Goal: Find specific page/section: Find specific page/section

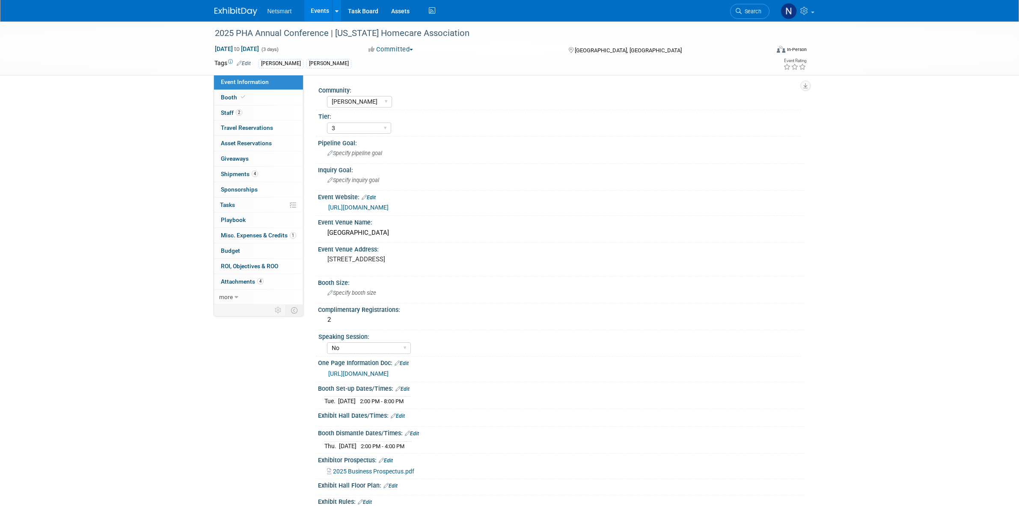
select select "[PERSON_NAME]"
select select "3"
select select "No"
click at [743, 11] on span "Search" at bounding box center [752, 11] width 20 height 6
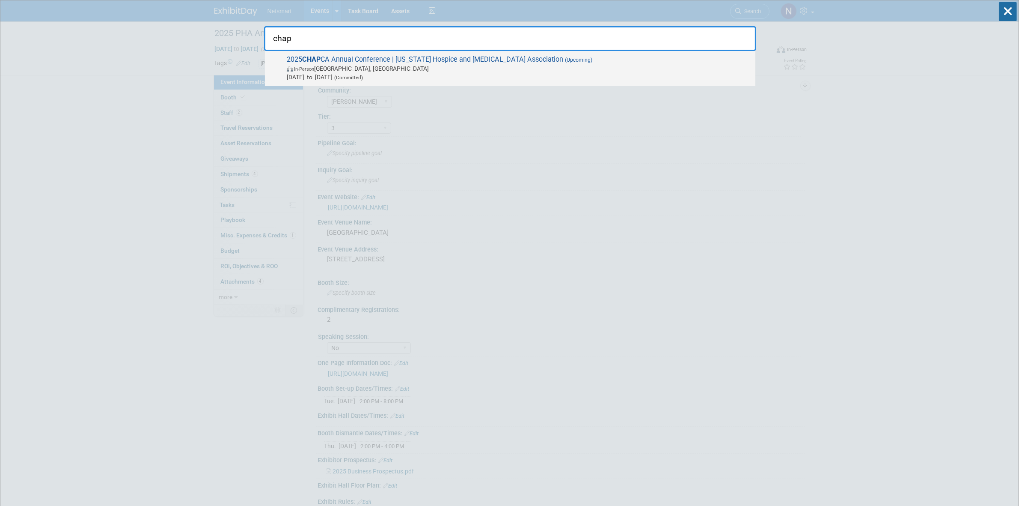
type input "chap"
click at [420, 76] on span "[DATE] to [DATE] (Committed)" at bounding box center [519, 77] width 465 height 9
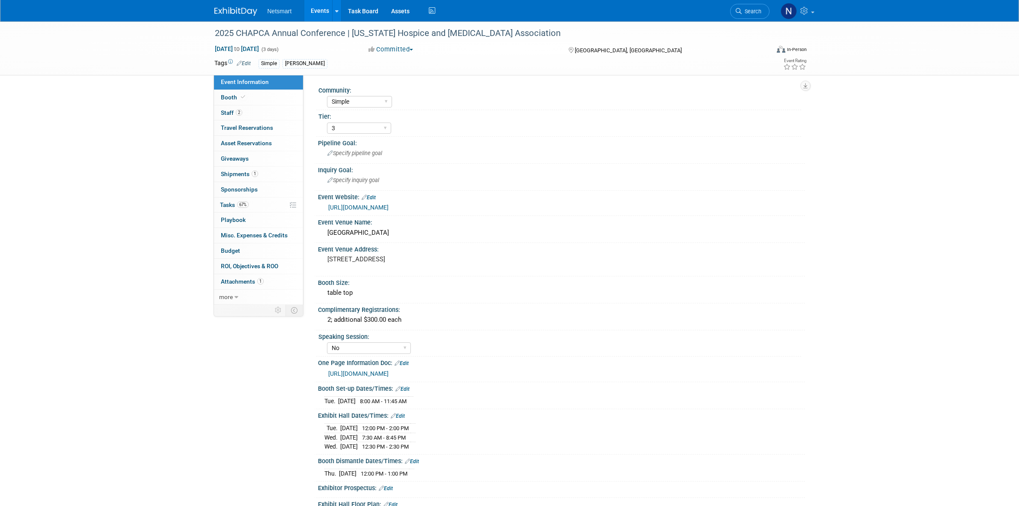
select select "Simple"
select select "3"
select select "No"
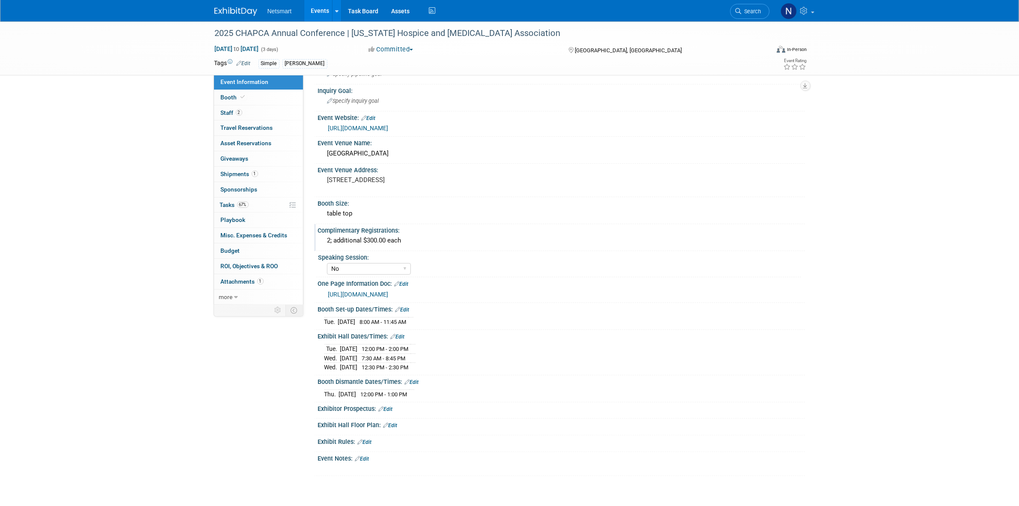
scroll to position [54, 0]
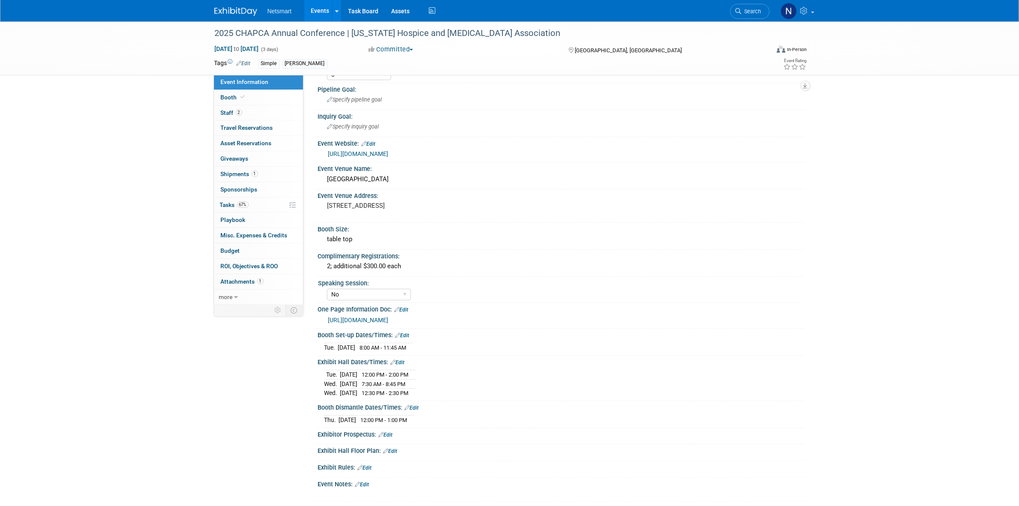
click at [432, 157] on div "https://chpca.memberclicks.net/2025-chapca-exhibit-and-sponsorships" at bounding box center [563, 154] width 471 height 10
click at [389, 152] on link "https://chpca.memberclicks.net/2025-chapca-exhibit-and-sponsorships" at bounding box center [358, 153] width 60 height 7
click at [247, 202] on span "67%" at bounding box center [243, 204] width 12 height 6
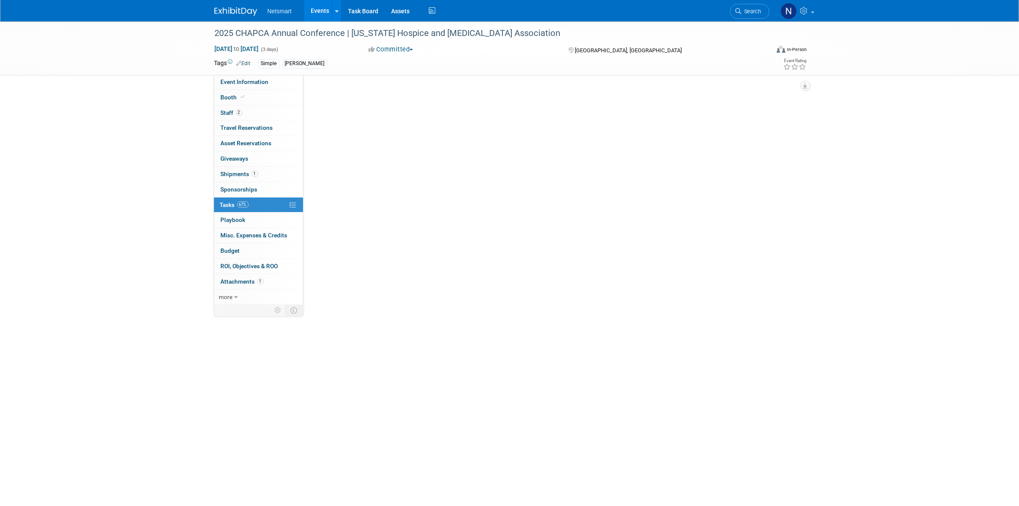
scroll to position [0, 0]
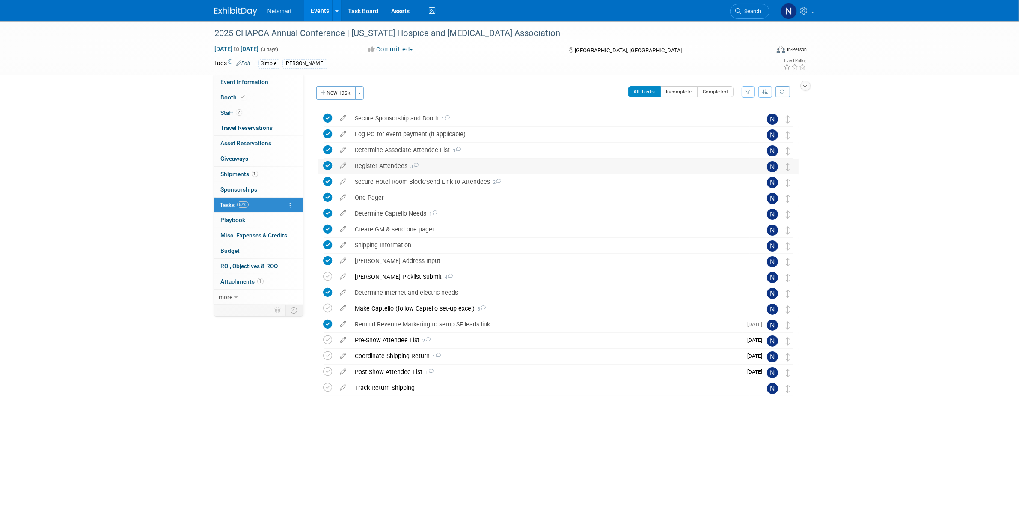
click at [328, 166] on icon at bounding box center [328, 165] width 9 height 9
click at [394, 165] on div "Register Attendees 3" at bounding box center [550, 165] width 399 height 15
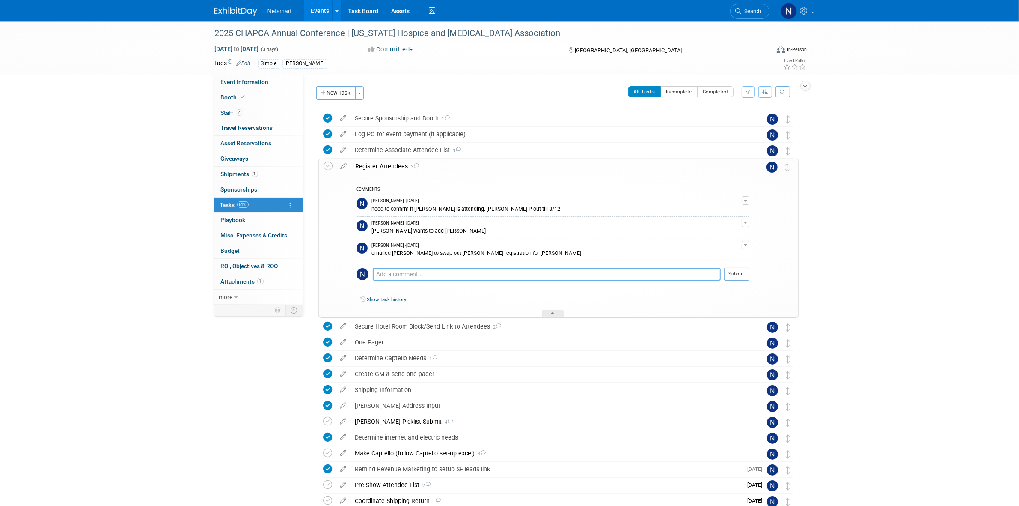
click at [405, 280] on textarea at bounding box center [547, 274] width 348 height 13
click at [406, 271] on textarea at bounding box center [547, 274] width 348 height 13
click at [410, 267] on div "COMMENTS Nina Finn - 23 days ago need to confirm if Ashley is attending. Hannah…" at bounding box center [553, 235] width 393 height 113
click at [408, 269] on textarea at bounding box center [547, 274] width 348 height 13
type textarea "Cindy Ruelas asked if she can be added to the conference. I reached out to see …"
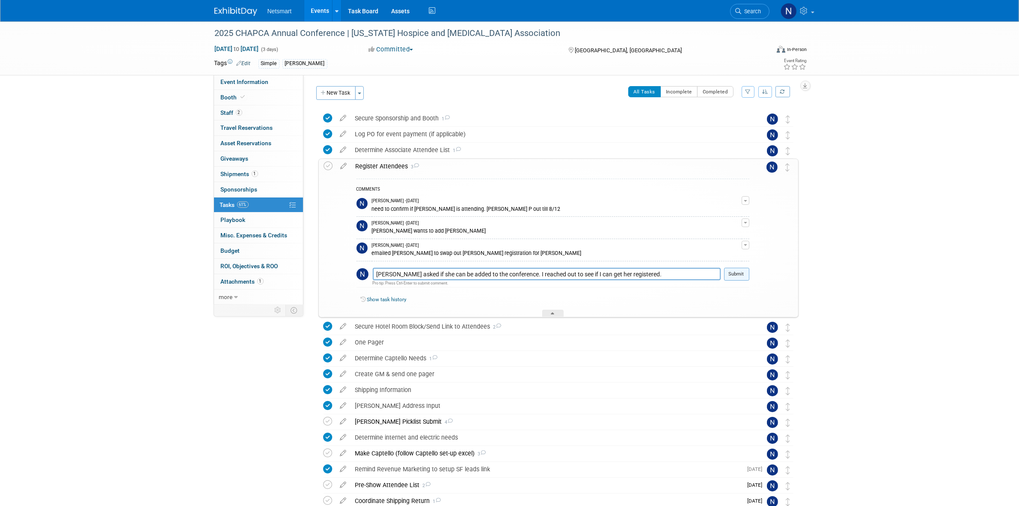
click at [739, 274] on button "Submit" at bounding box center [736, 274] width 25 height 13
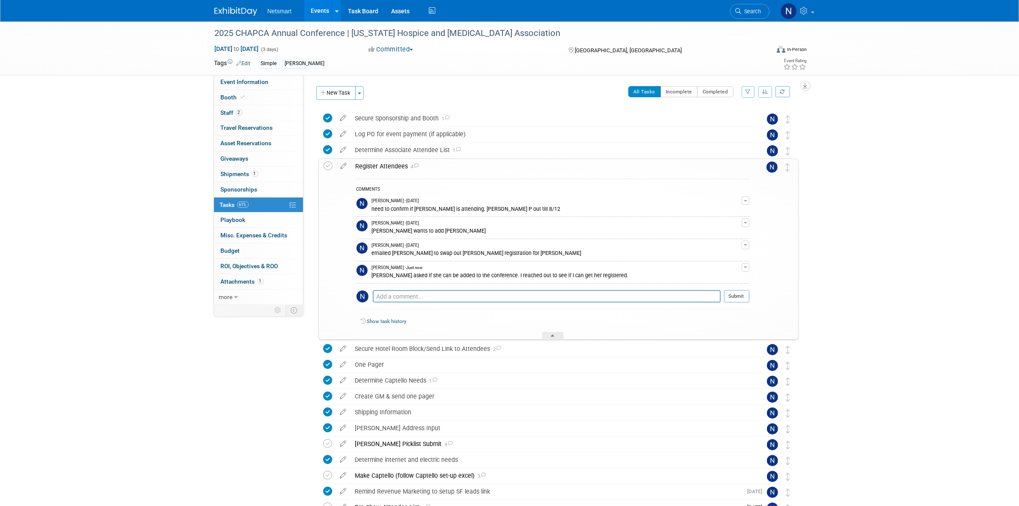
click at [112, 174] on div "2025 CHAPCA Annual Conference | California Hospice and Palliative Care Associat…" at bounding box center [509, 318] width 1019 height 594
click at [555, 337] on div at bounding box center [552, 335] width 21 height 7
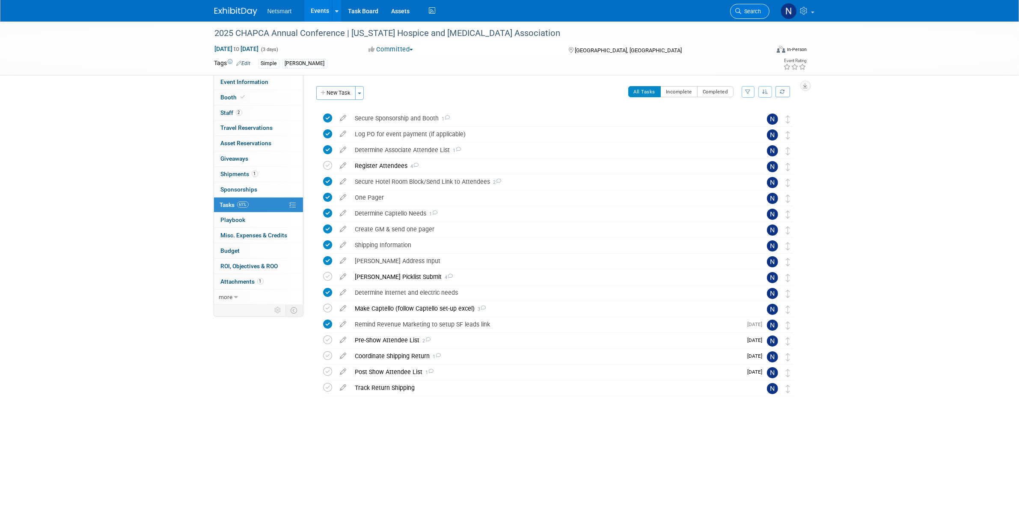
click at [744, 10] on span "Search" at bounding box center [752, 11] width 20 height 6
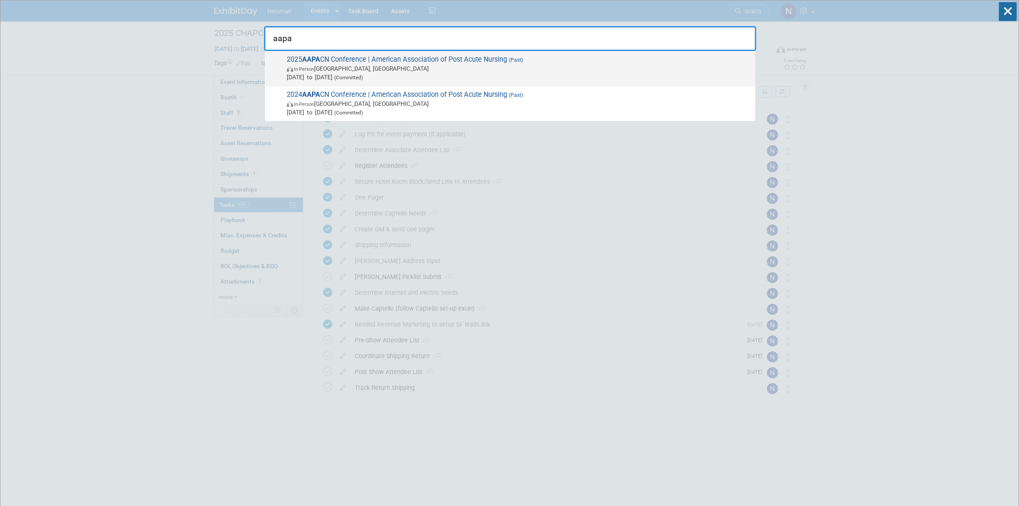
type input "aapa"
click at [378, 65] on span "In-Person Louisville, KY" at bounding box center [519, 68] width 465 height 9
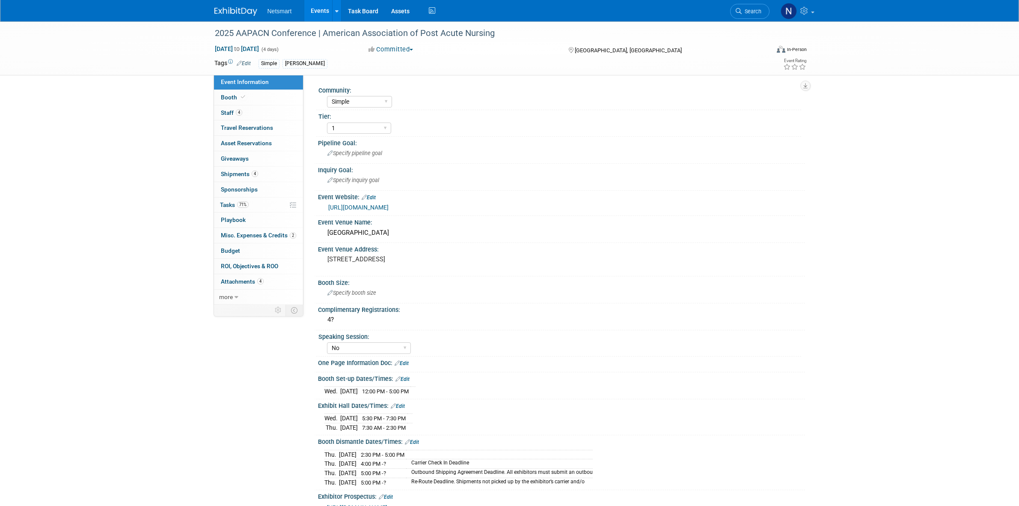
select select "Simple"
select select "1"
select select "No"
click at [253, 113] on link "4 Staff 4" at bounding box center [258, 112] width 89 height 15
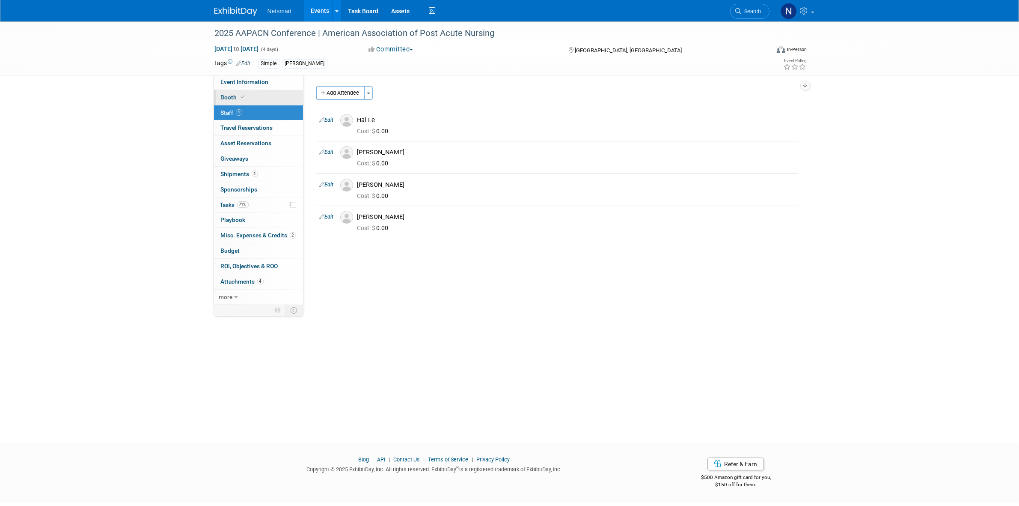
click at [265, 94] on link "Booth" at bounding box center [258, 97] width 89 height 15
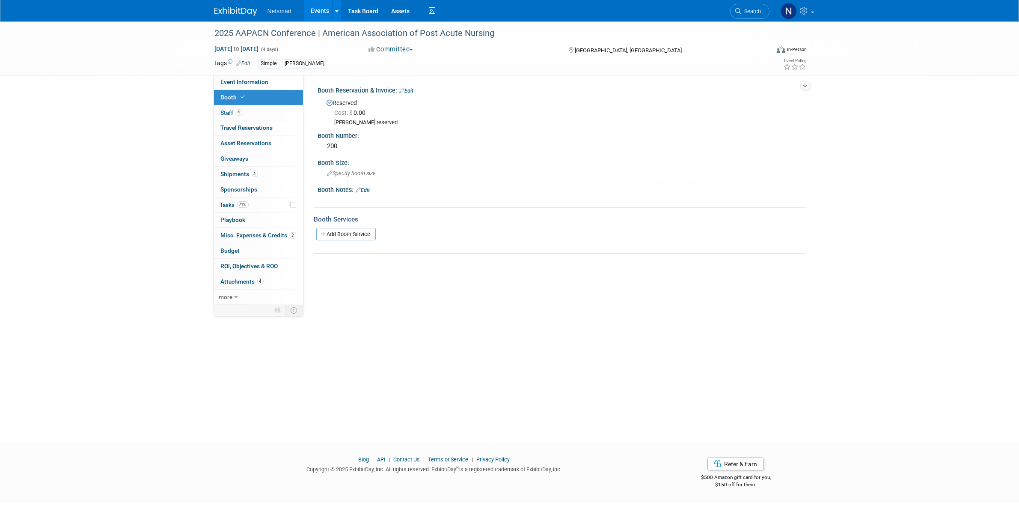
click at [154, 181] on div "2025 AAPACN Conference | American Association of Post Acute Nursing Apr 22, 202…" at bounding box center [509, 224] width 1019 height 406
drag, startPoint x: 771, startPoint y: 6, endPoint x: 742, endPoint y: 5, distance: 29.1
click at [761, 6] on ul "Search" at bounding box center [753, 10] width 46 height 21
click at [743, 6] on link "Search" at bounding box center [749, 11] width 39 height 15
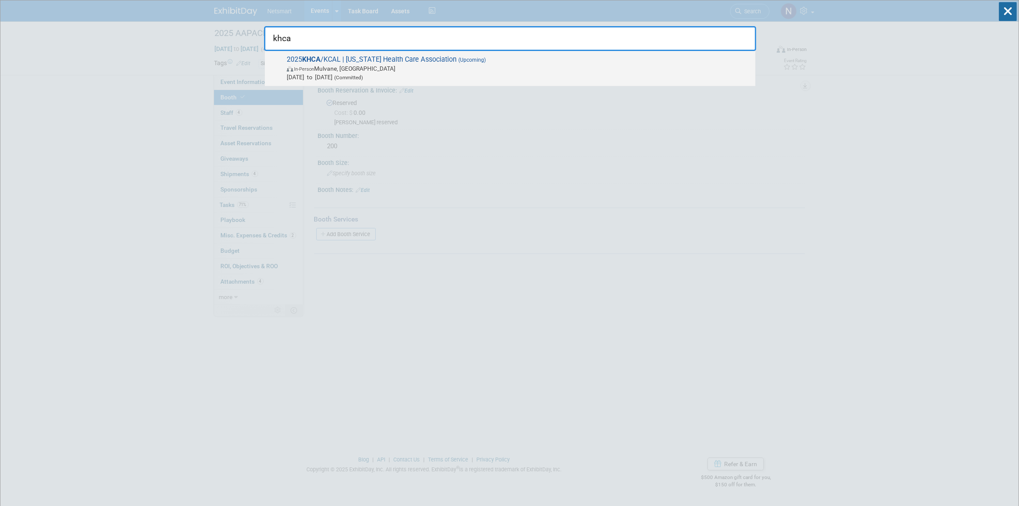
type input "khca"
click at [373, 80] on span "Sep 16, 2025 to Sep 18, 2025 (Committed)" at bounding box center [519, 77] width 465 height 9
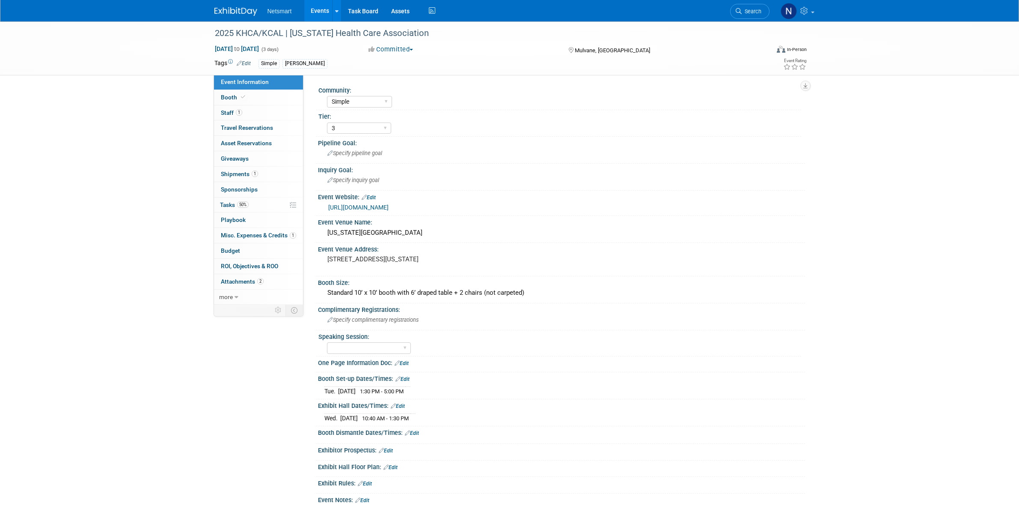
select select "Simple"
select select "3"
click at [262, 200] on link "50% Tasks 50%" at bounding box center [258, 204] width 89 height 15
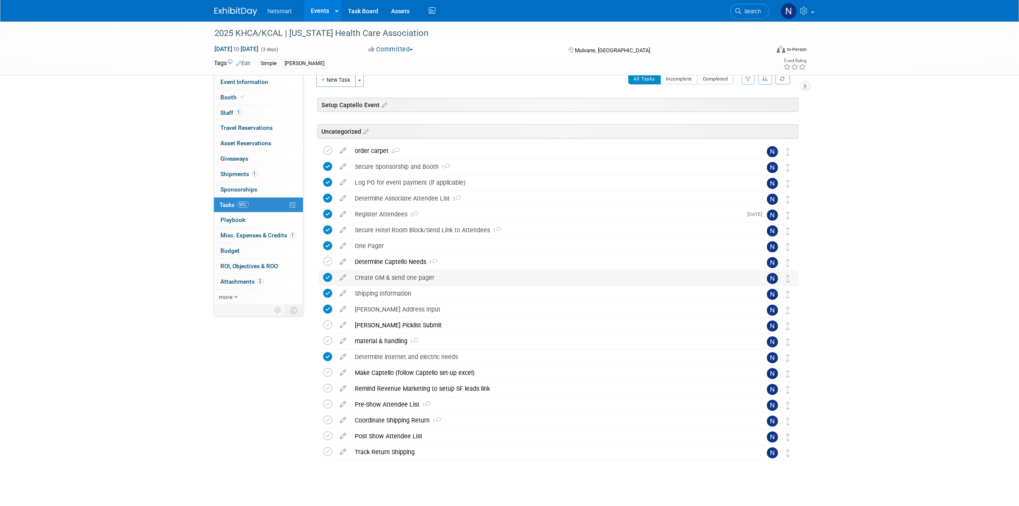
scroll to position [20, 0]
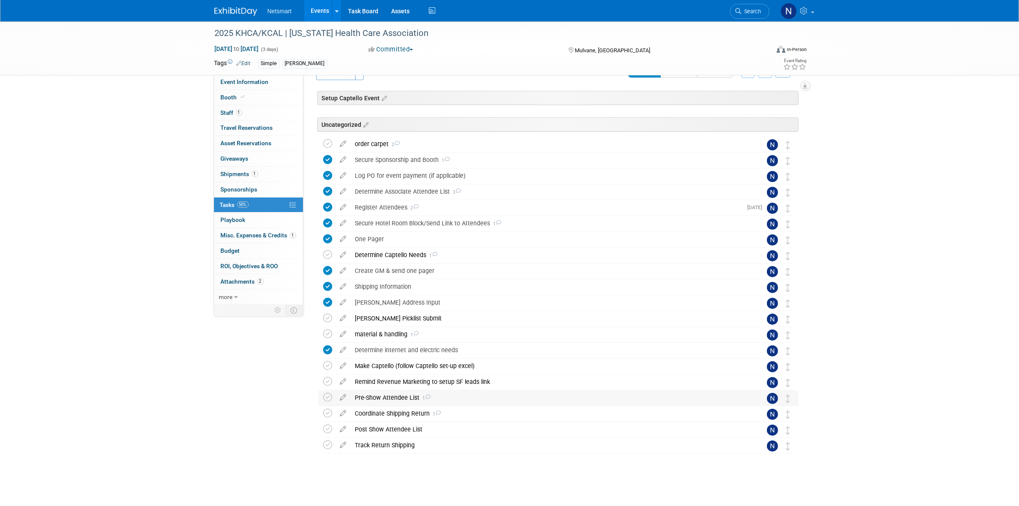
click at [382, 394] on div "Pre-Show Attendee List 1" at bounding box center [550, 397] width 399 height 15
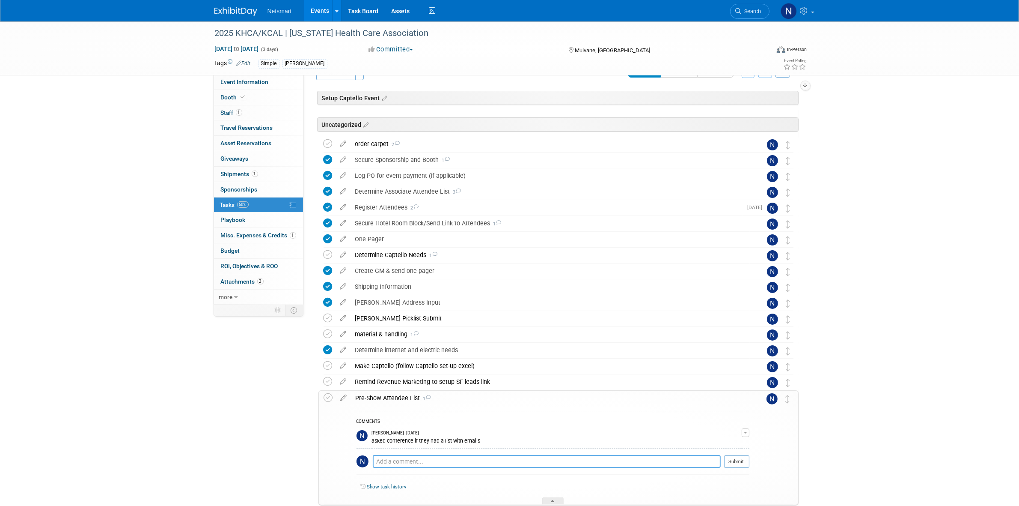
click at [411, 464] on textarea at bounding box center [547, 461] width 348 height 13
type textarea "yes, they sent one today and will send another two weeks out"
click at [742, 458] on button "Submit" at bounding box center [736, 461] width 25 height 13
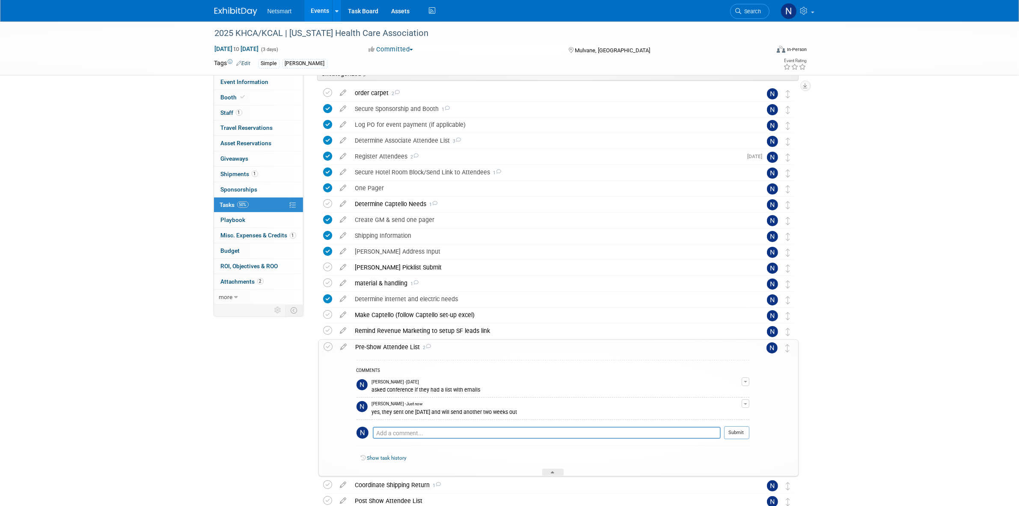
scroll to position [73, 0]
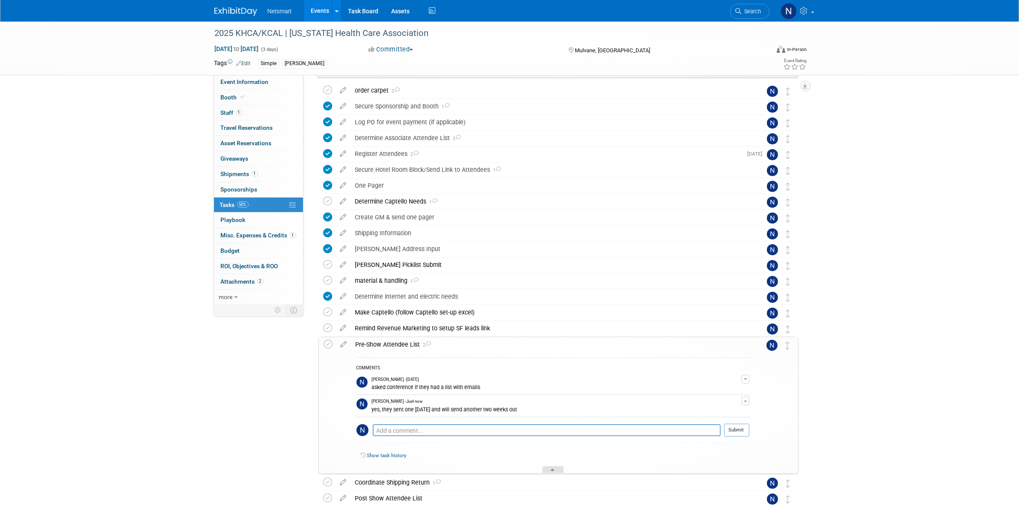
click at [545, 467] on div at bounding box center [552, 469] width 21 height 7
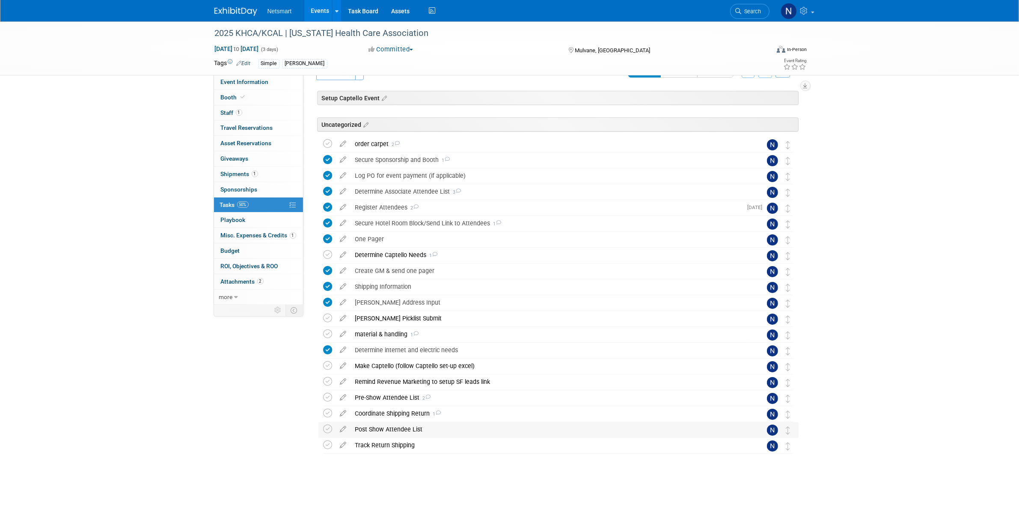
click at [386, 424] on div "Post Show Attendee List" at bounding box center [550, 429] width 399 height 15
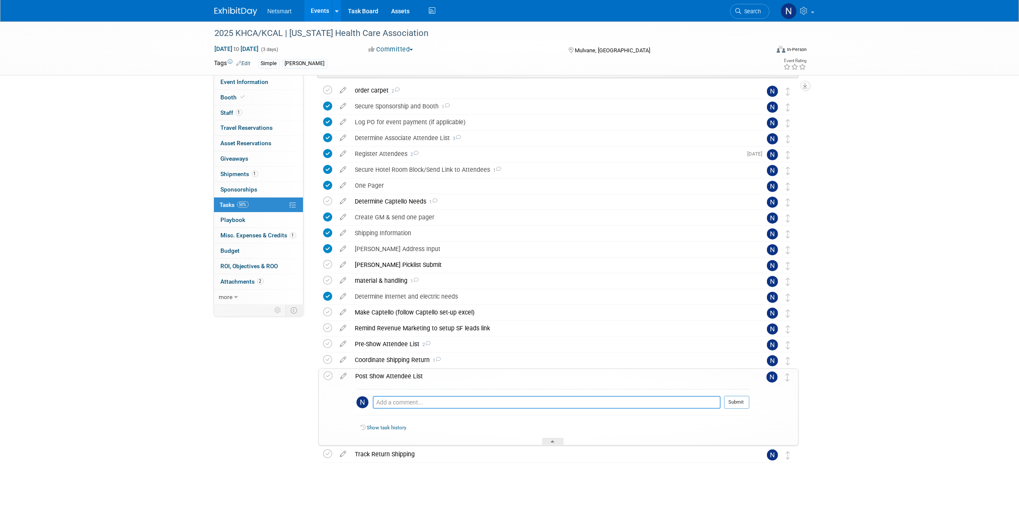
click at [416, 401] on textarea at bounding box center [547, 402] width 348 height 13
type textarea "s"
type textarea "will be sent one week after the show"
click at [733, 402] on button "Submit" at bounding box center [736, 402] width 25 height 13
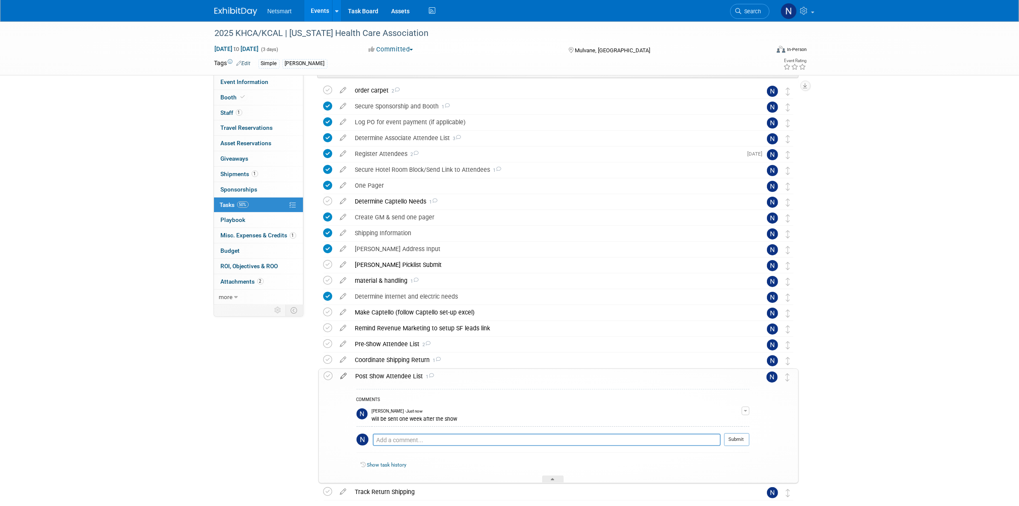
click at [343, 377] on icon at bounding box center [344, 374] width 15 height 11
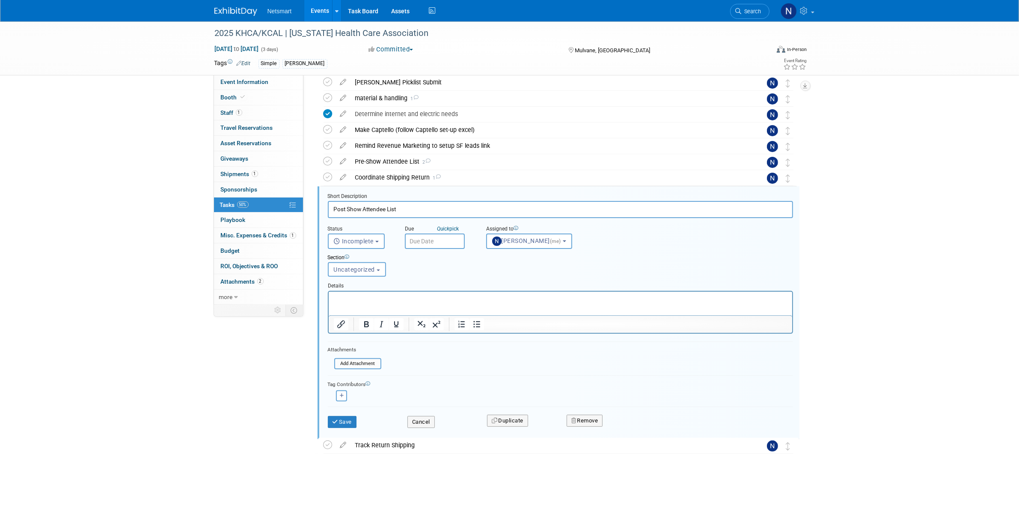
scroll to position [0, 0]
click at [432, 237] on input "text" at bounding box center [435, 240] width 60 height 15
click at [529, 257] on icon at bounding box center [527, 259] width 6 height 6
select select "8"
click at [491, 332] on span "25" at bounding box center [489, 335] width 17 height 17
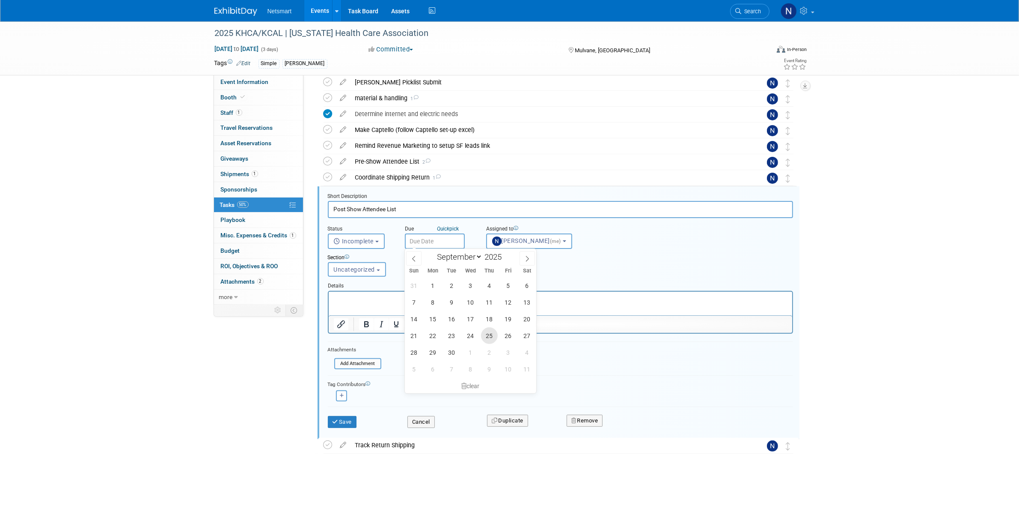
type input "Sep 25, 2025"
click at [347, 424] on button "Save" at bounding box center [342, 422] width 29 height 12
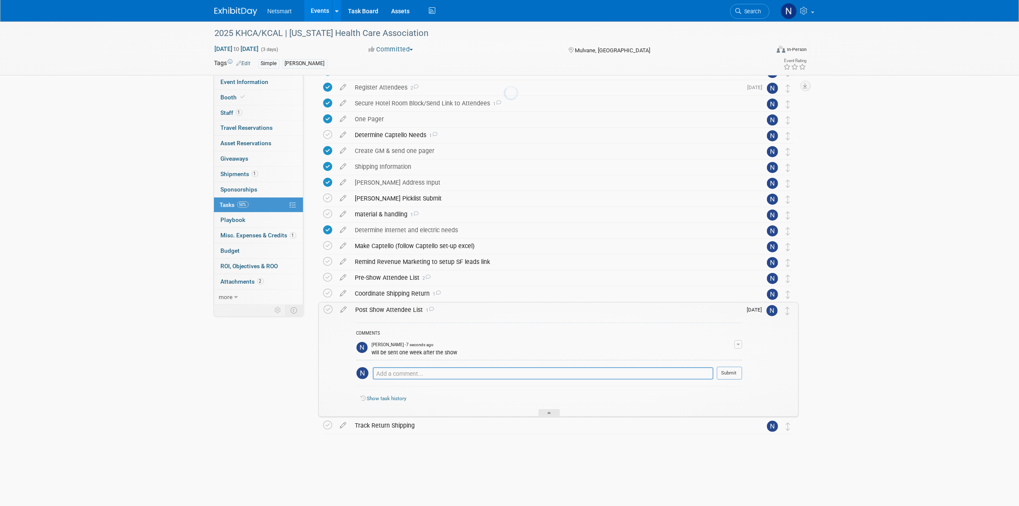
scroll to position [120, 0]
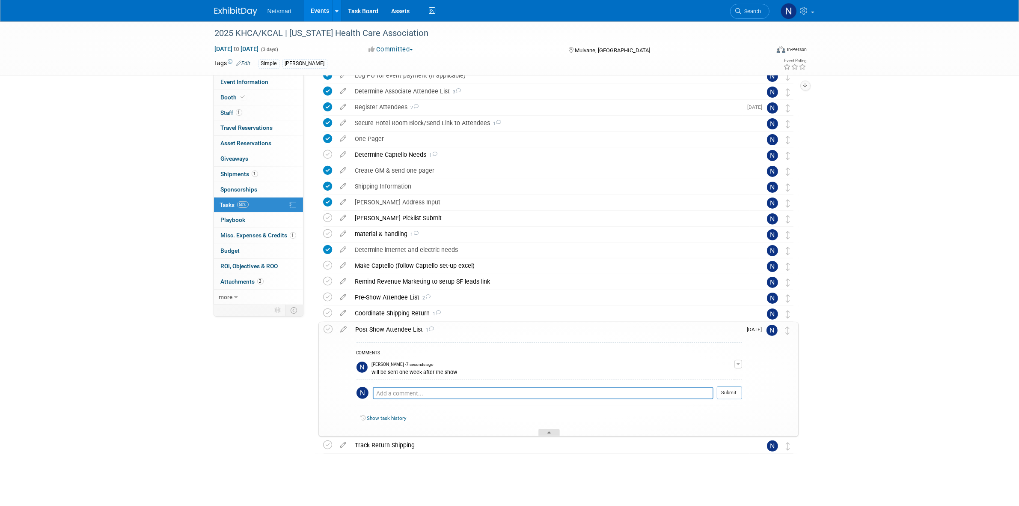
click at [545, 432] on div at bounding box center [549, 432] width 21 height 7
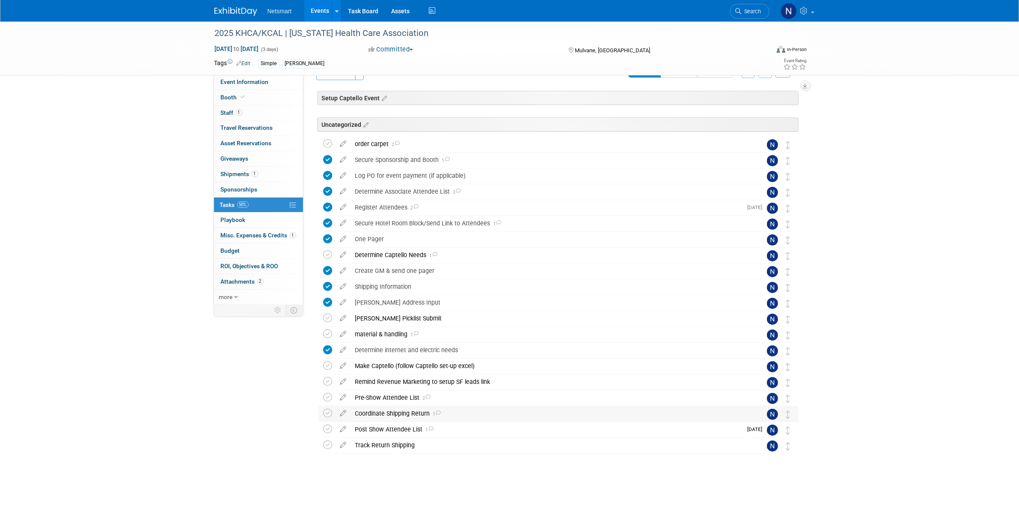
scroll to position [20, 0]
click at [393, 256] on div "Determine Captello Needs 1" at bounding box center [550, 254] width 399 height 15
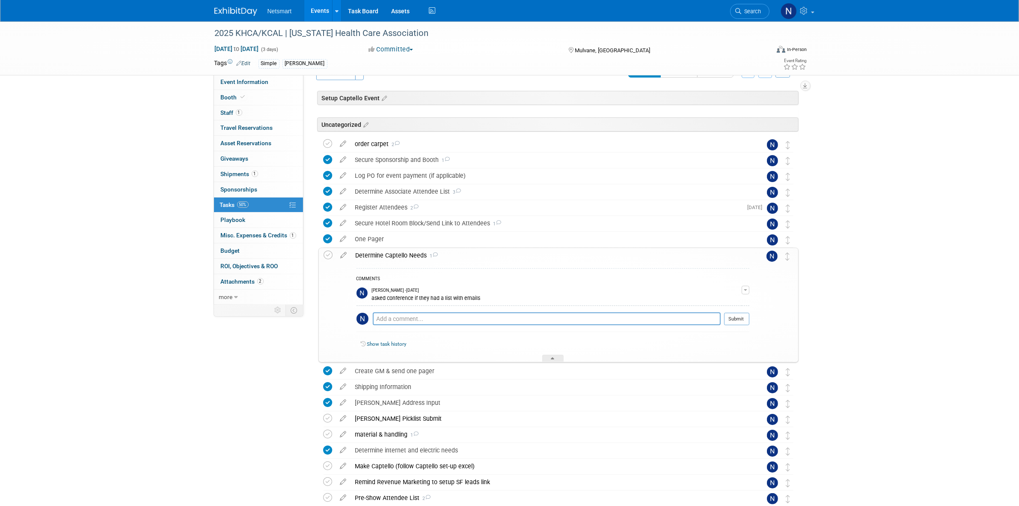
scroll to position [120, 0]
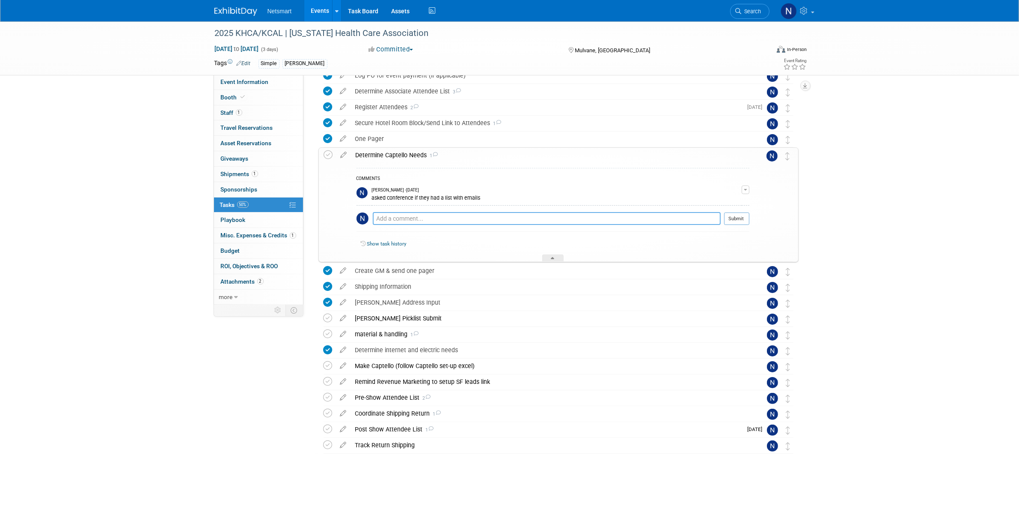
click at [409, 217] on textarea at bounding box center [547, 218] width 348 height 13
type textarea "rapid scan"
click at [733, 218] on button "Submit" at bounding box center [736, 218] width 25 height 13
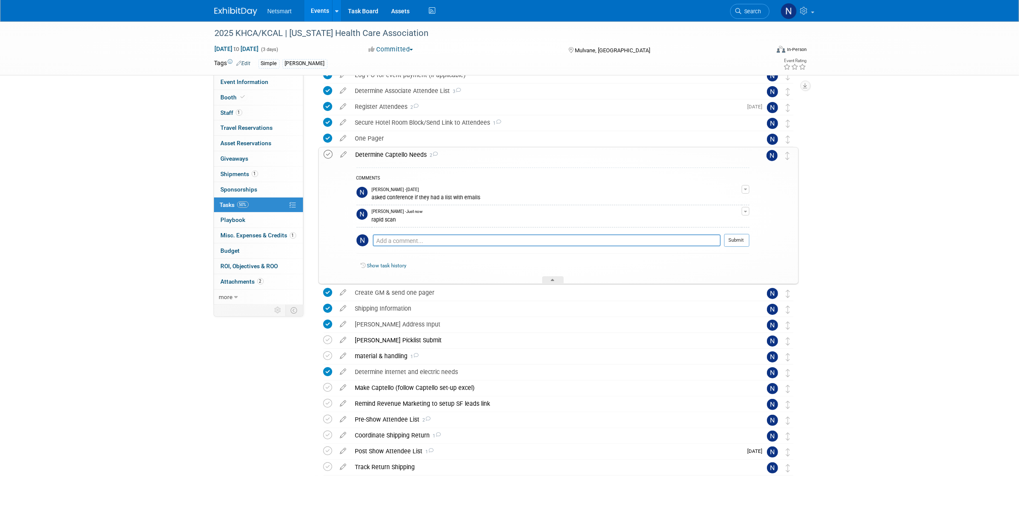
click at [330, 154] on icon at bounding box center [328, 154] width 9 height 9
click at [557, 281] on div at bounding box center [552, 279] width 21 height 7
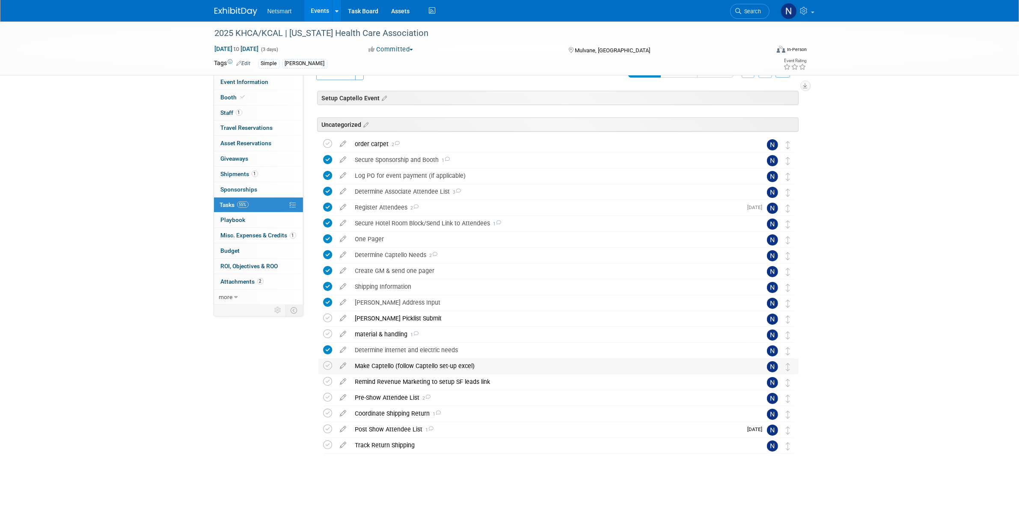
click at [376, 365] on div "Make Captello (follow Captello set-up excel)" at bounding box center [550, 365] width 399 height 15
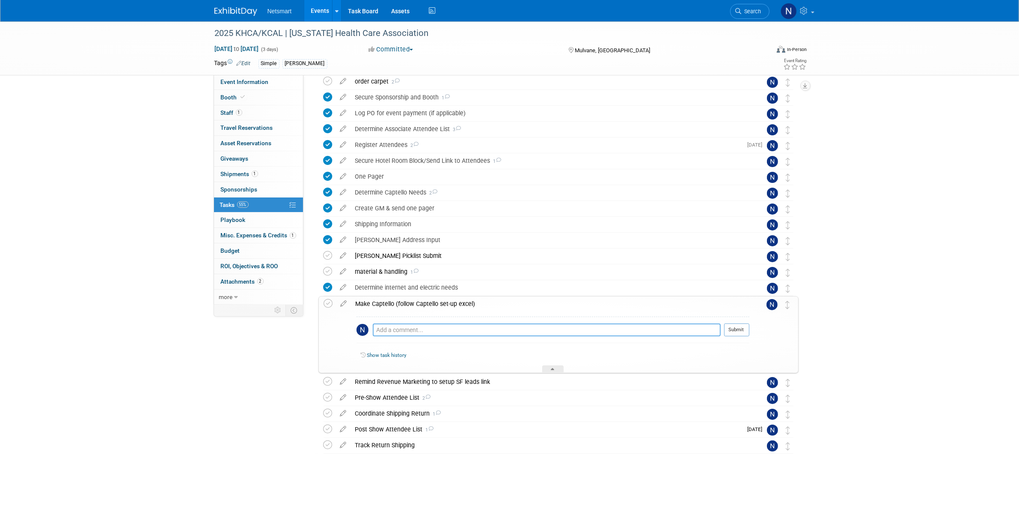
click at [405, 331] on textarea at bounding box center [547, 329] width 348 height 13
type textarea "rapid scan but also add list"
click at [733, 334] on button "Submit" at bounding box center [736, 329] width 25 height 13
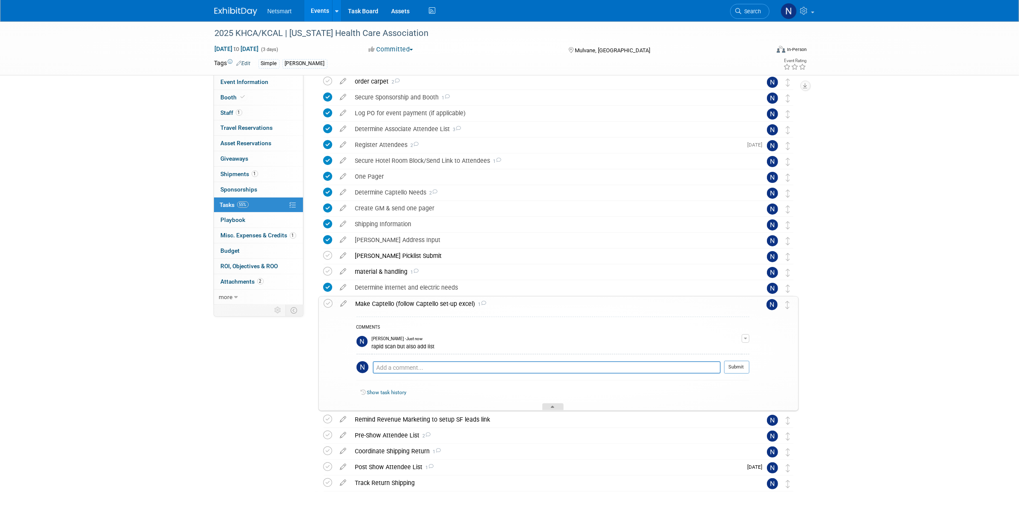
click at [548, 409] on div at bounding box center [552, 406] width 21 height 7
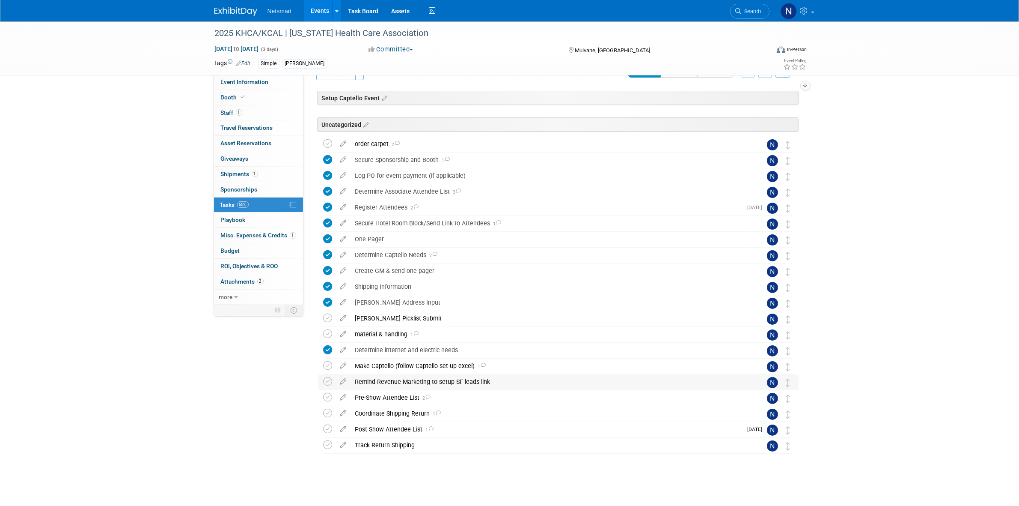
scroll to position [20, 0]
click at [367, 142] on div "order carpet 2" at bounding box center [550, 144] width 399 height 15
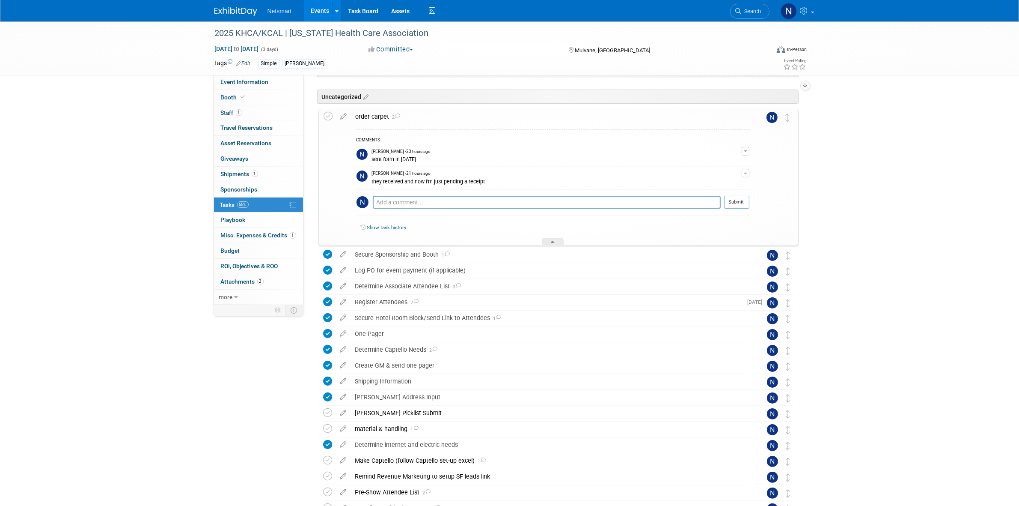
scroll to position [29, 0]
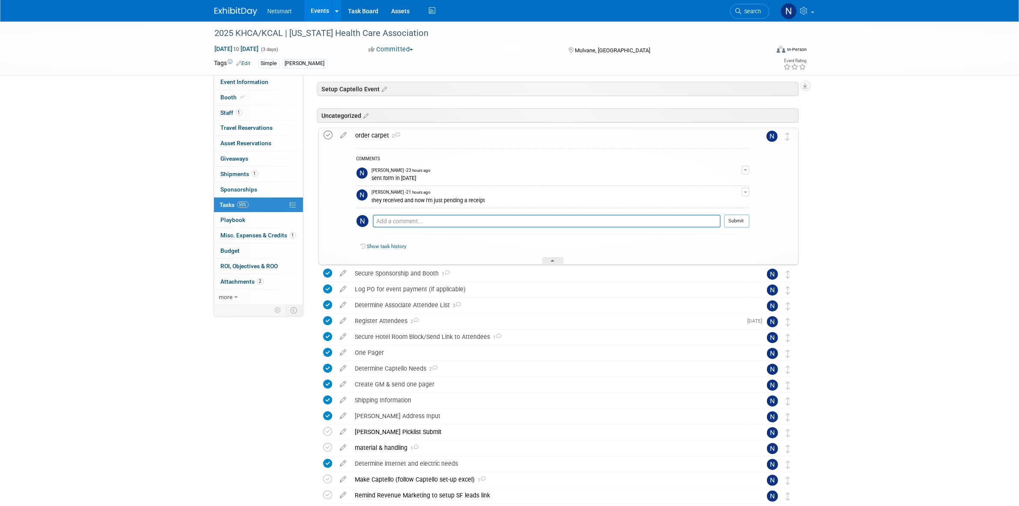
click at [326, 135] on icon at bounding box center [328, 135] width 9 height 9
click at [550, 260] on div at bounding box center [552, 260] width 21 height 7
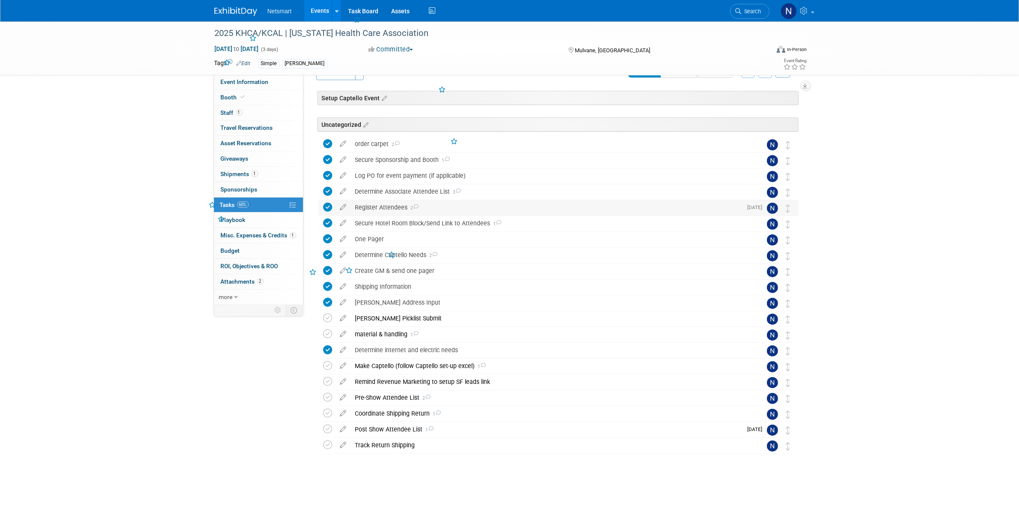
scroll to position [20, 0]
click at [373, 368] on div "Make Captello (follow Captello set-up excel) 1" at bounding box center [550, 365] width 399 height 15
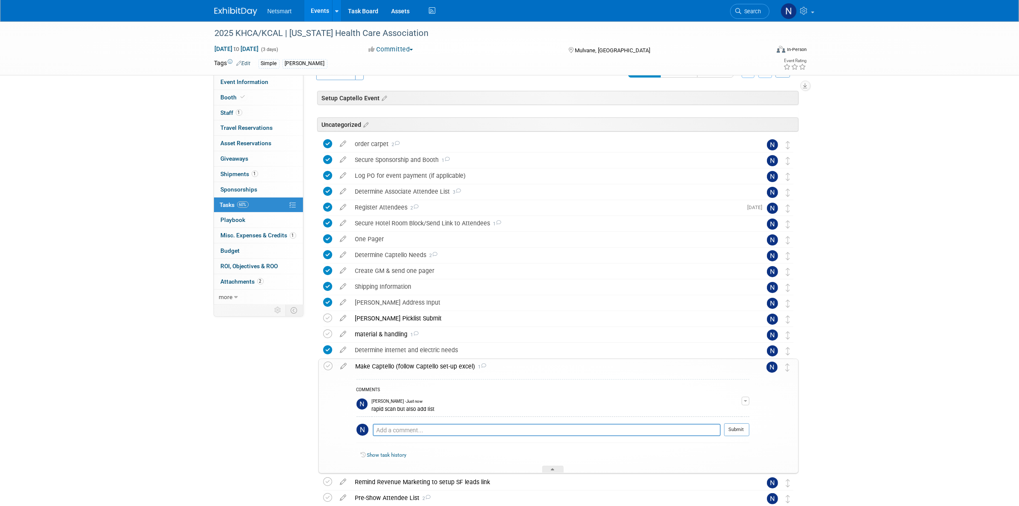
scroll to position [29, 0]
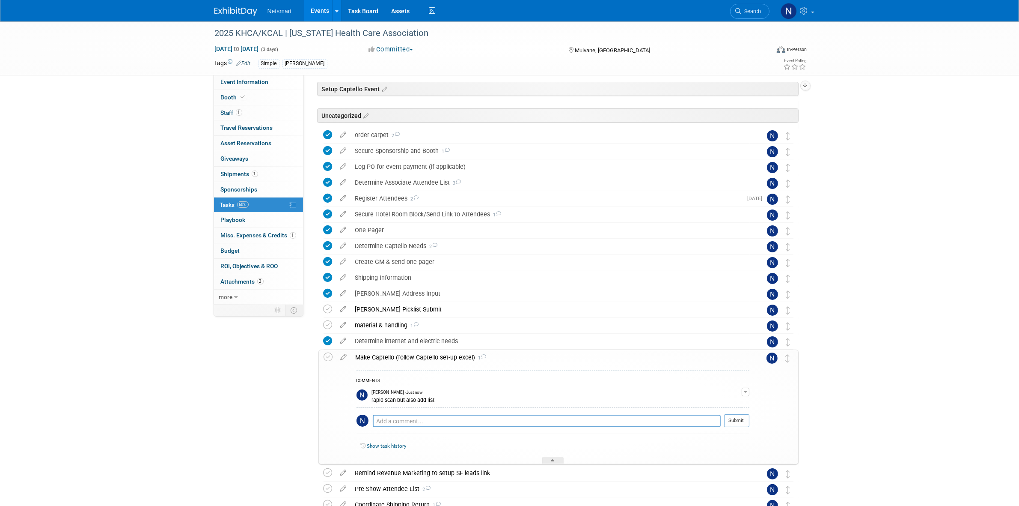
click at [372, 362] on div "Make Captello (follow Captello set-up excel) 1" at bounding box center [551, 357] width 398 height 15
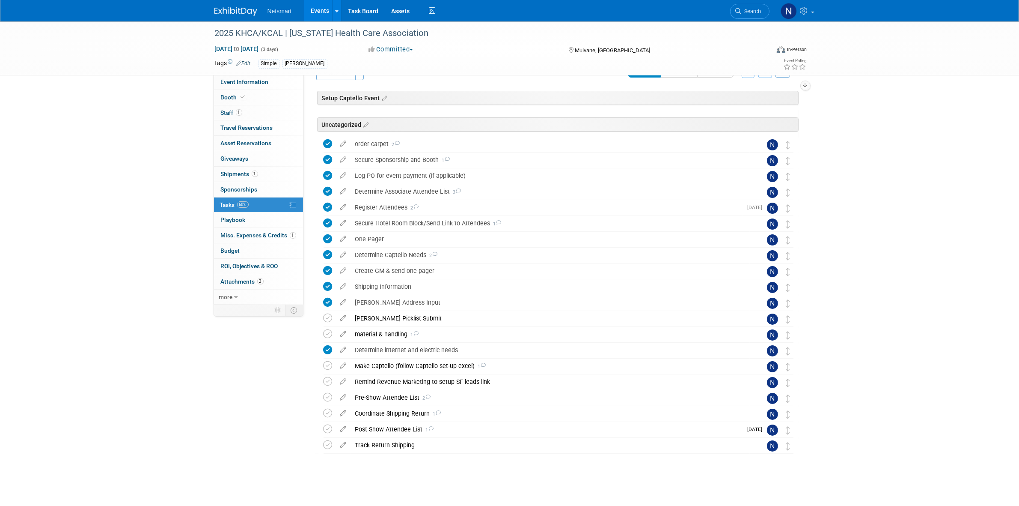
click at [743, 13] on span "Search" at bounding box center [752, 11] width 20 height 6
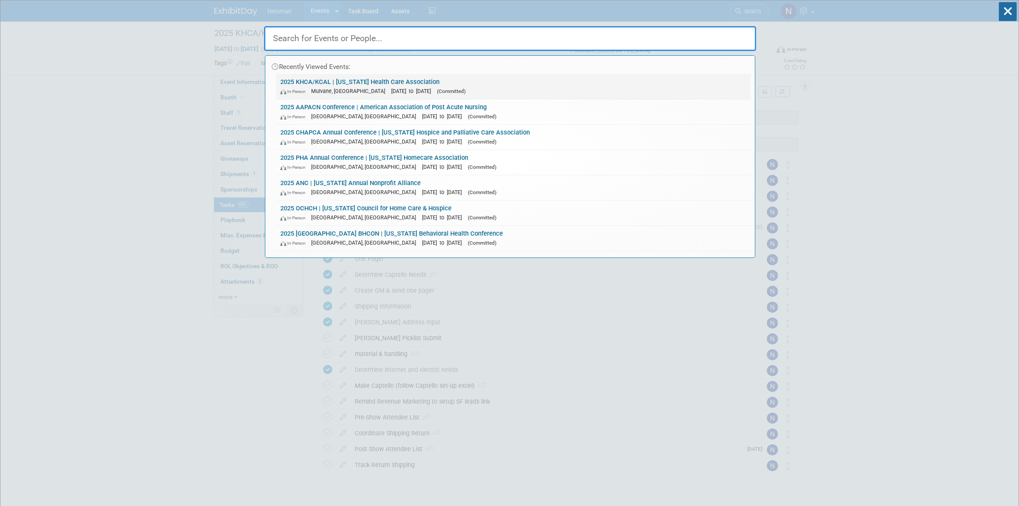
click at [365, 78] on link "2025 KHCA/KCAL | Kansas Health Care Association In-Person Mulvane, KS Sep 16, 2…" at bounding box center [513, 86] width 475 height 25
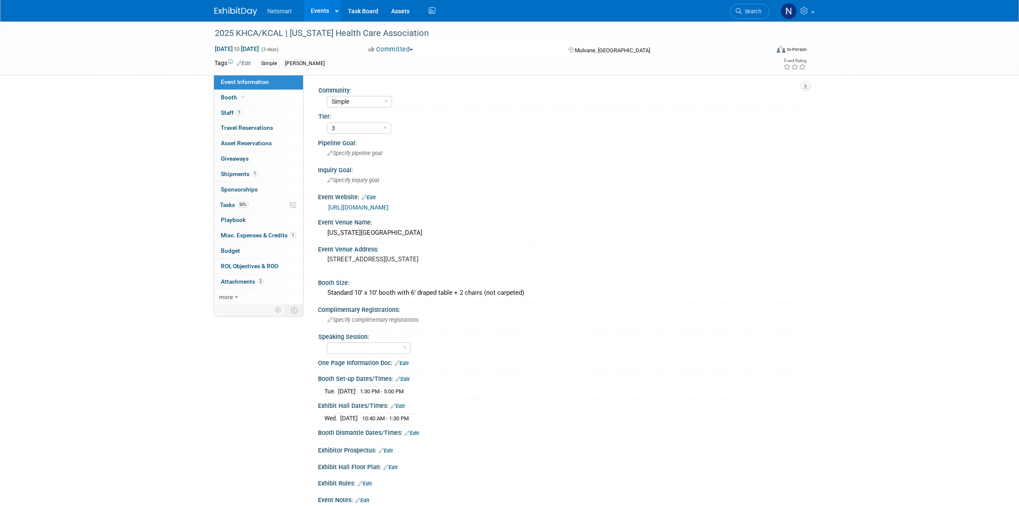
select select "Simple"
select select "3"
click at [754, 12] on span "Search" at bounding box center [752, 11] width 20 height 6
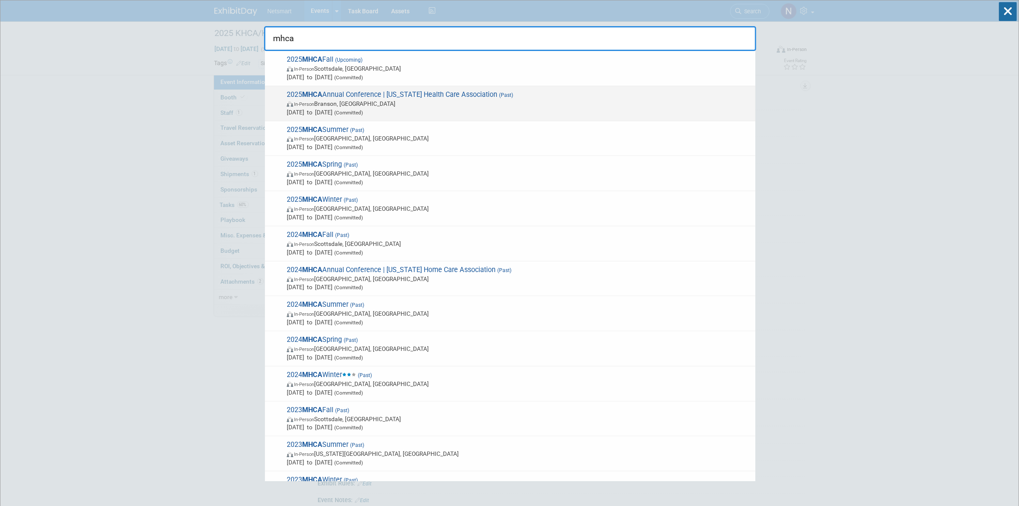
type input "mhca"
click at [369, 104] on span "In-Person [PERSON_NAME], [GEOGRAPHIC_DATA]" at bounding box center [519, 103] width 465 height 9
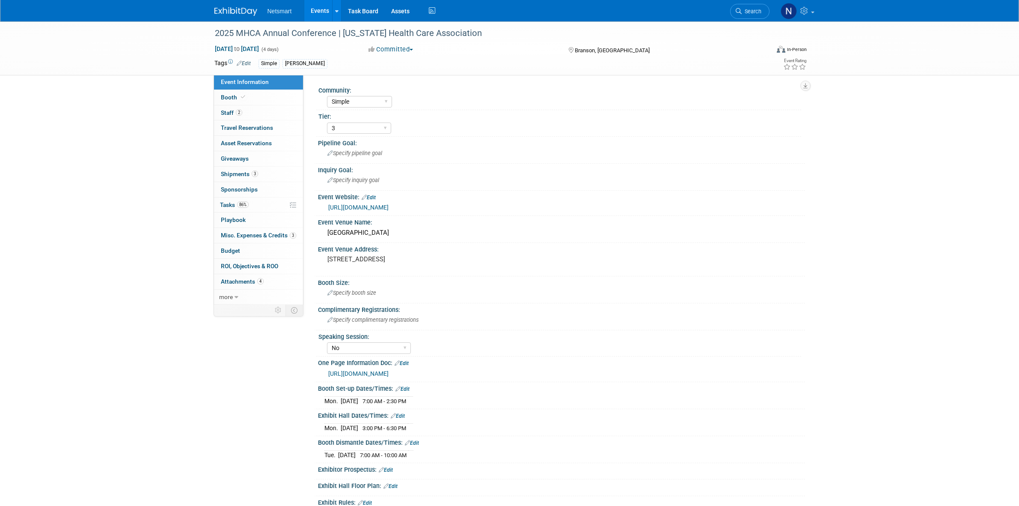
select select "Simple"
select select "3"
select select "No"
click at [257, 174] on span "3" at bounding box center [255, 173] width 6 height 6
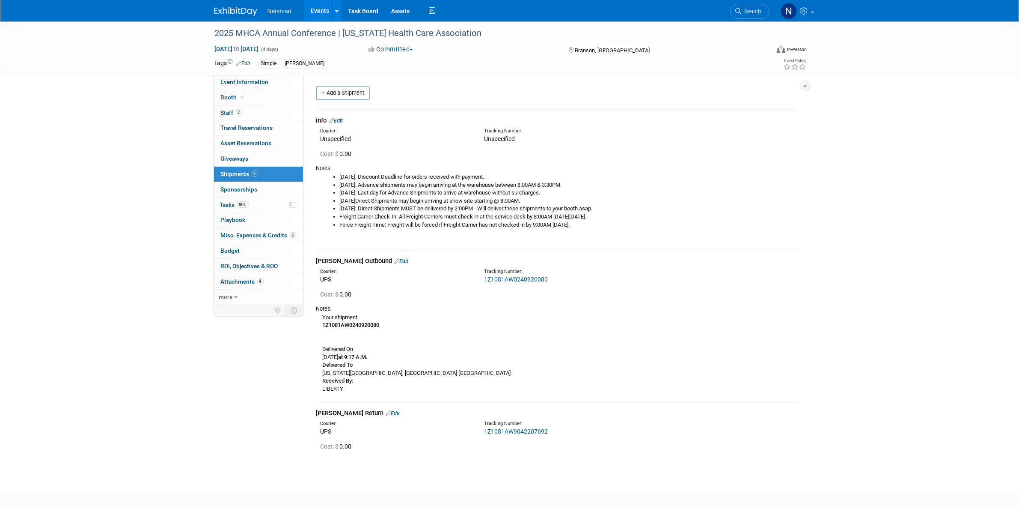
click at [507, 428] on link "1Z1081AW9042207692" at bounding box center [516, 431] width 64 height 7
click at [386, 410] on link "Edit" at bounding box center [393, 413] width 14 height 6
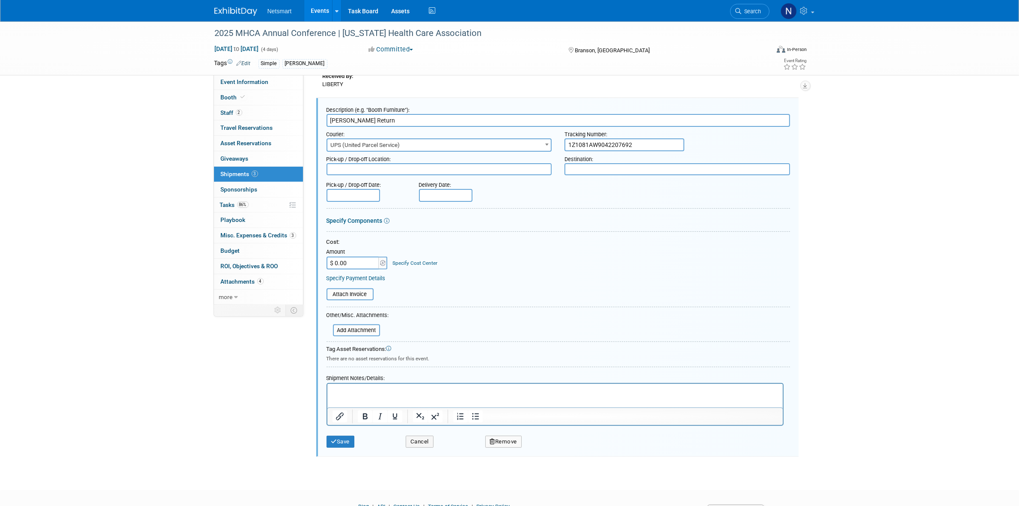
click at [371, 393] on p "Rich Text Area. Press ALT-0 for help." at bounding box center [555, 391] width 446 height 9
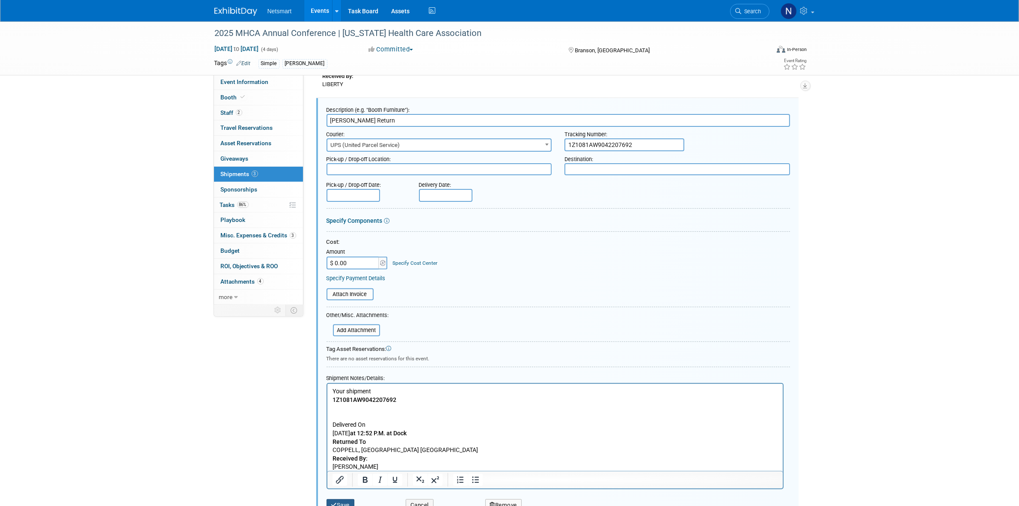
click at [338, 499] on button "Save" at bounding box center [341, 505] width 28 height 12
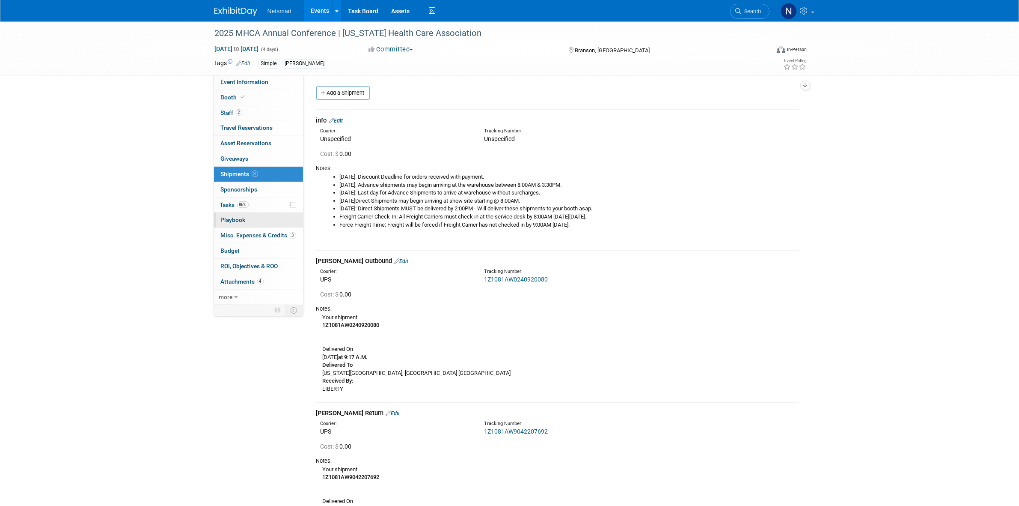
drag, startPoint x: 246, startPoint y: 209, endPoint x: 251, endPoint y: 213, distance: 6.1
click at [246, 209] on link "86% Tasks 86%" at bounding box center [258, 204] width 89 height 15
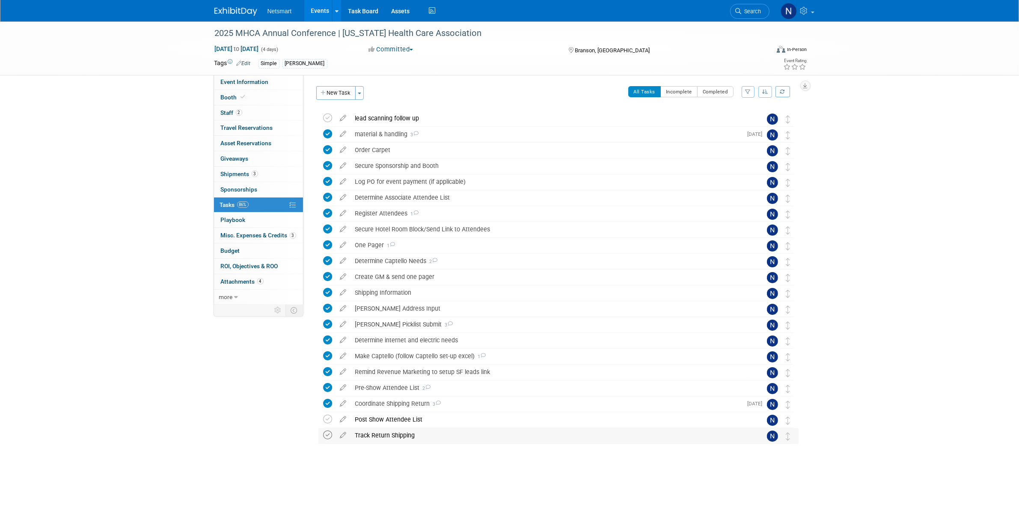
click at [326, 437] on icon at bounding box center [328, 434] width 9 height 9
click at [225, 430] on div "Event Information Event Info Booth Booth 2 Staff 2 Staff 0 Travel Reservations …" at bounding box center [510, 249] width 604 height 457
click at [223, 394] on div "Event Information Event Info Booth Booth 2 Staff 2 Staff 0 Travel Reservations …" at bounding box center [510, 249] width 604 height 457
click at [748, 11] on span "Search" at bounding box center [752, 11] width 20 height 6
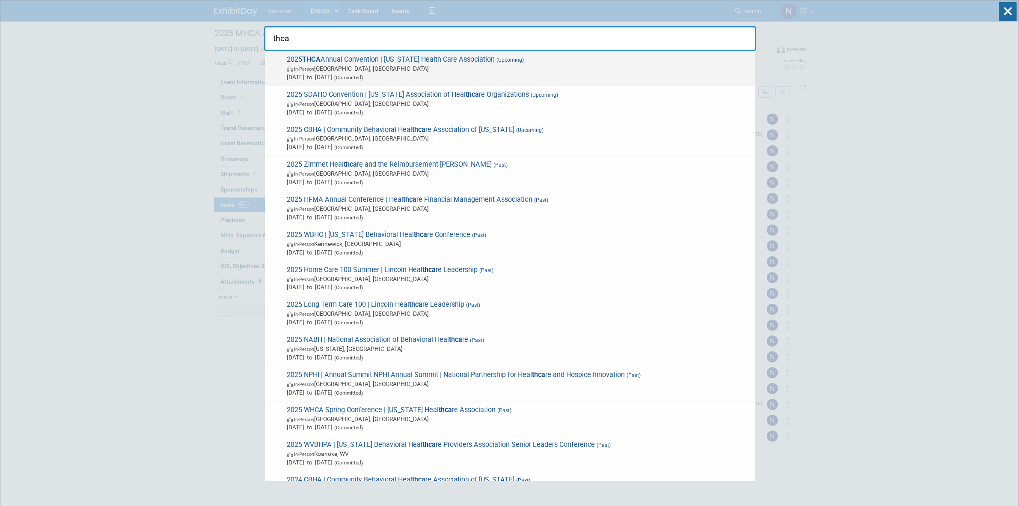
type input "thca"
click at [381, 69] on span "In-Person Houston, TX" at bounding box center [519, 68] width 465 height 9
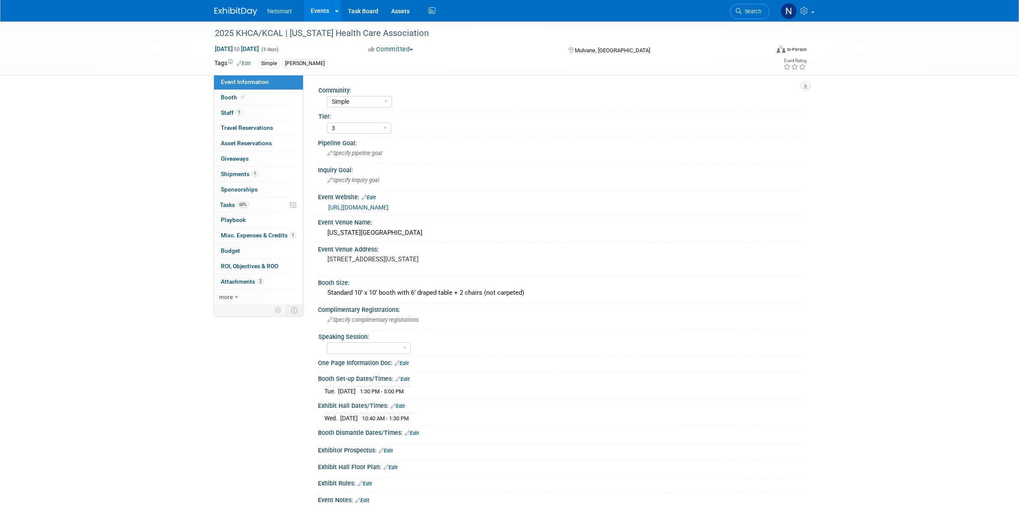
select select "Simple"
select select "3"
click at [264, 170] on link "1 Shipments 1" at bounding box center [258, 174] width 89 height 15
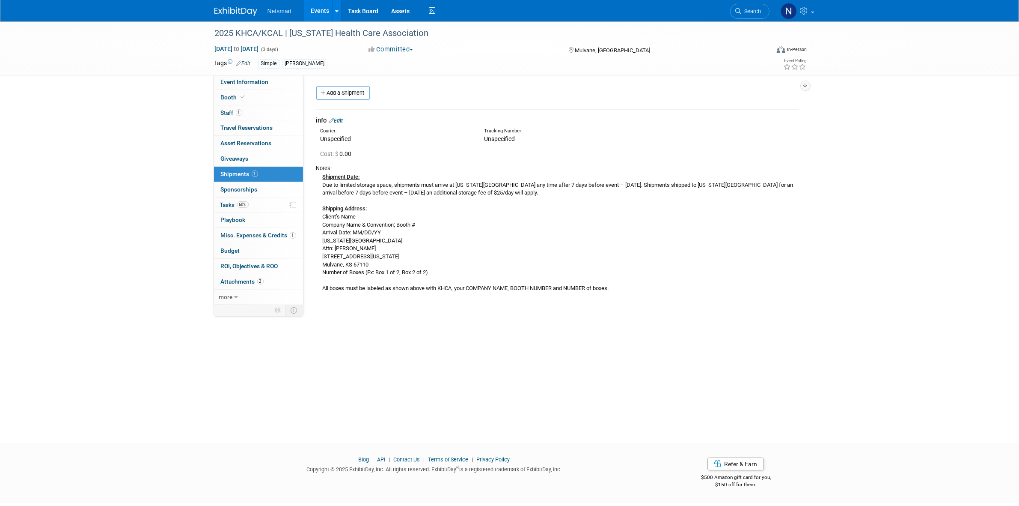
click at [357, 328] on div "2025 KHCA/KCAL | [US_STATE] Health Care Association [DATE] to [DATE] (3 days) […" at bounding box center [509, 224] width 1019 height 406
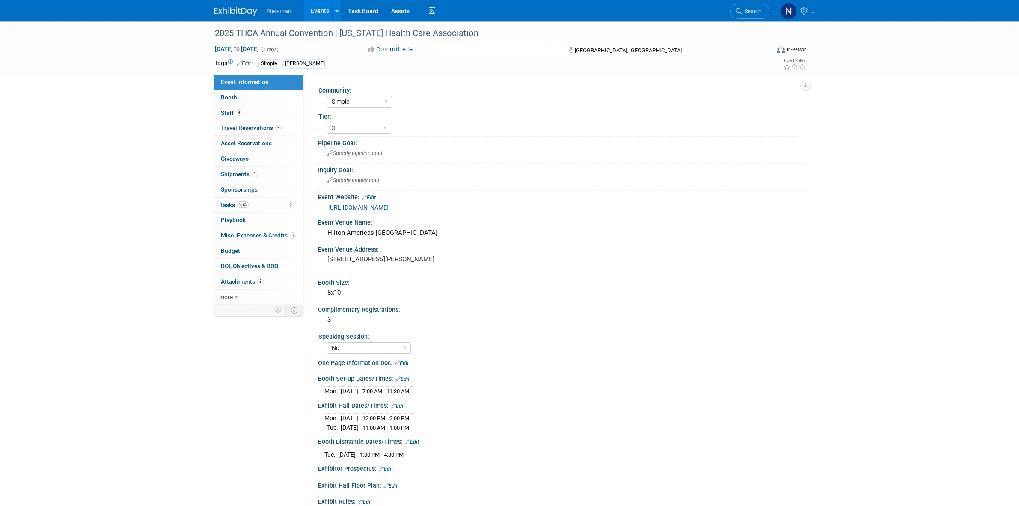
select select "Simple"
select select "3"
select select "No"
click at [264, 174] on link "1 Shipments 1" at bounding box center [258, 174] width 89 height 15
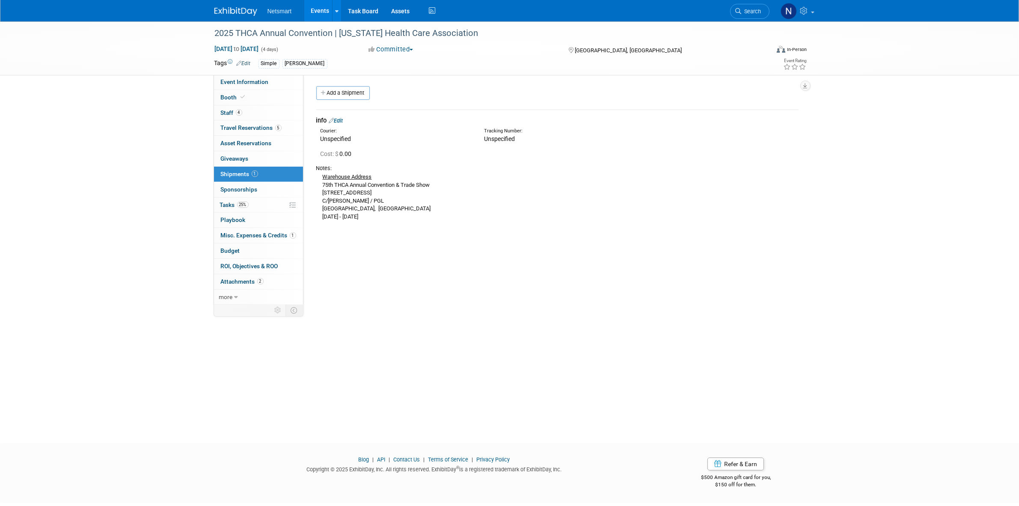
drag, startPoint x: 320, startPoint y: 216, endPoint x: 422, endPoint y: 214, distance: 101.9
click at [422, 214] on div "Warehouse Address 75th THCA Annual Convention & Trade Show [STREET_ADDRESS][PER…" at bounding box center [557, 196] width 483 height 49
click at [418, 258] on div "Community: Human Services Post Acute Public Sector CareDimensions Specialty Pra…" at bounding box center [555, 190] width 502 height 232
click at [746, 16] on link "Search" at bounding box center [749, 11] width 39 height 15
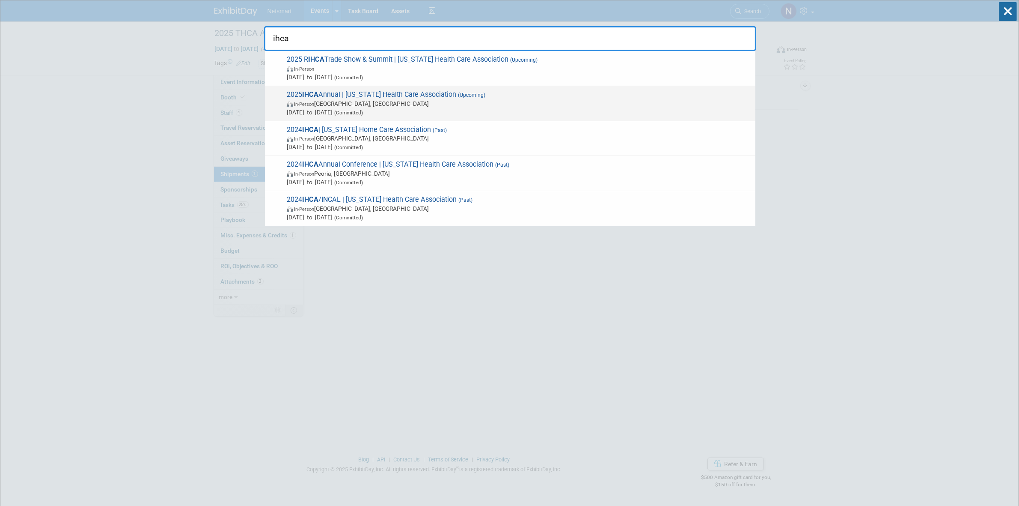
type input "ihca"
click at [340, 95] on span "2025 IHCA Annual | Iowa Health Care Association (Upcoming) In-Person Des Moines…" at bounding box center [517, 103] width 467 height 26
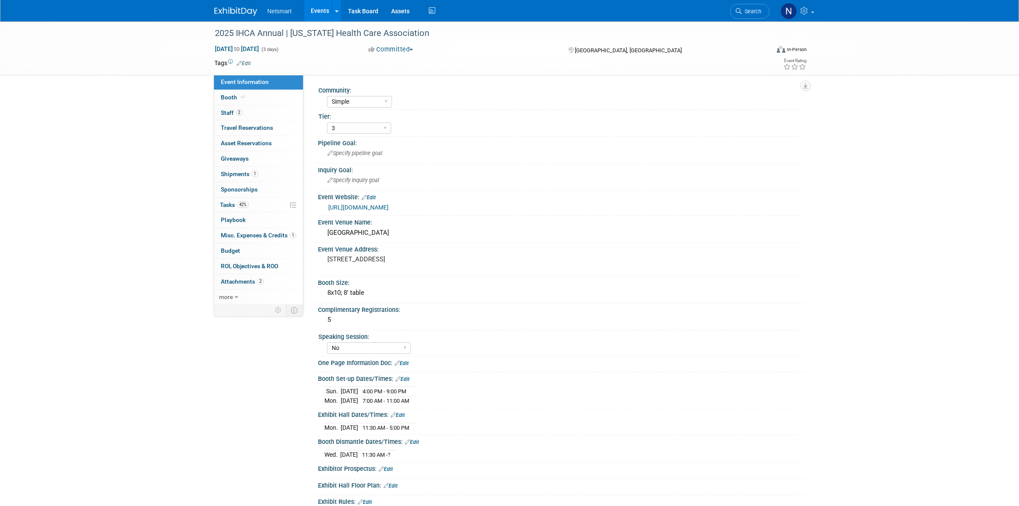
select select "Simple"
select select "3"
select select "No"
click at [250, 172] on span "Shipments 1" at bounding box center [239, 173] width 37 height 7
